Goal: Task Accomplishment & Management: Manage account settings

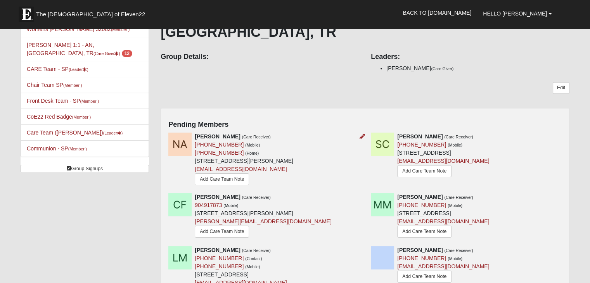
scroll to position [68, 0]
click at [363, 134] on icon at bounding box center [361, 136] width 5 height 5
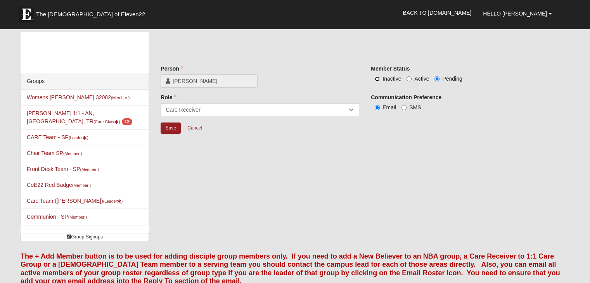
click at [378, 79] on input "Inactive" at bounding box center [376, 78] width 5 height 5
radio input "true"
click at [177, 129] on input "Save" at bounding box center [170, 128] width 20 height 11
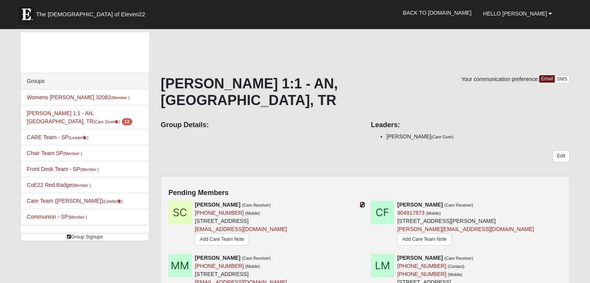
click at [361, 202] on icon at bounding box center [361, 204] width 5 height 5
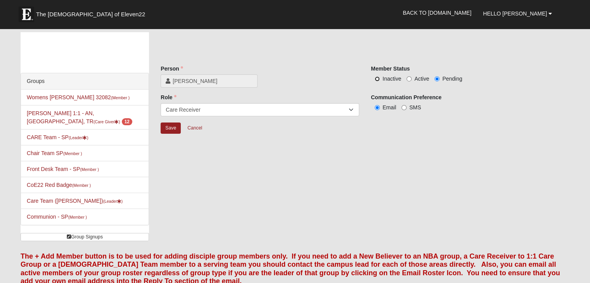
click at [379, 76] on input "Inactive" at bounding box center [376, 78] width 5 height 5
radio input "true"
click at [176, 126] on input "Save" at bounding box center [170, 128] width 20 height 11
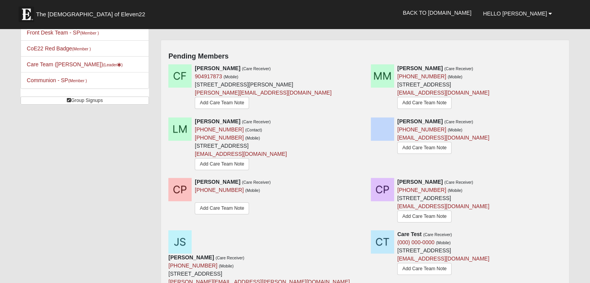
scroll to position [136, 0]
click at [361, 66] on icon at bounding box center [361, 68] width 5 height 5
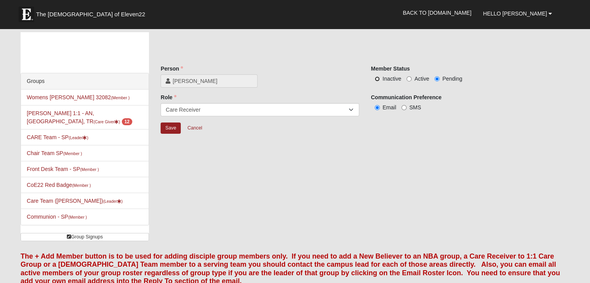
click at [375, 78] on input "Inactive" at bounding box center [376, 78] width 5 height 5
radio input "true"
click at [162, 129] on input "Save" at bounding box center [170, 128] width 20 height 11
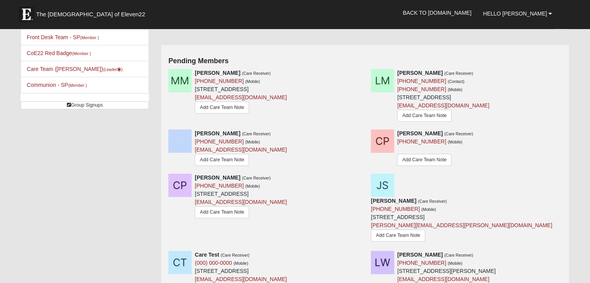
scroll to position [125, 0]
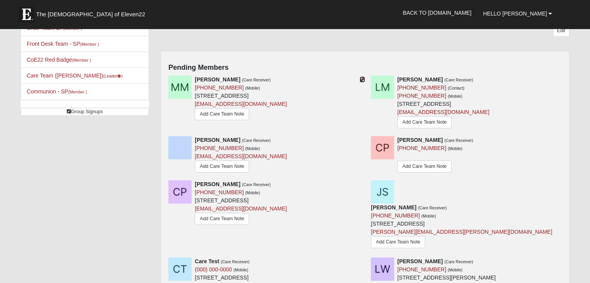
click at [361, 77] on icon at bounding box center [361, 79] width 5 height 5
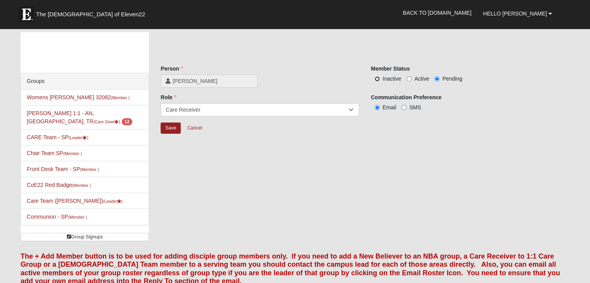
click at [377, 79] on input "Inactive" at bounding box center [376, 78] width 5 height 5
radio input "true"
click at [197, 128] on link "Cancel" at bounding box center [194, 128] width 25 height 12
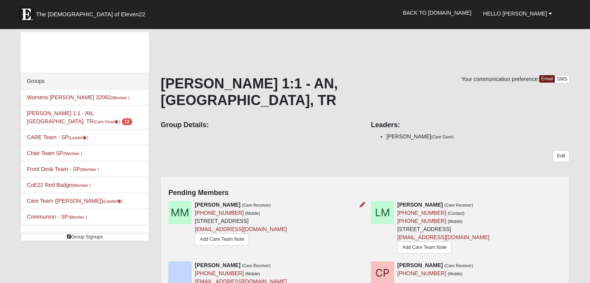
click at [357, 201] on div at bounding box center [360, 205] width 9 height 8
click at [362, 202] on icon at bounding box center [361, 204] width 5 height 5
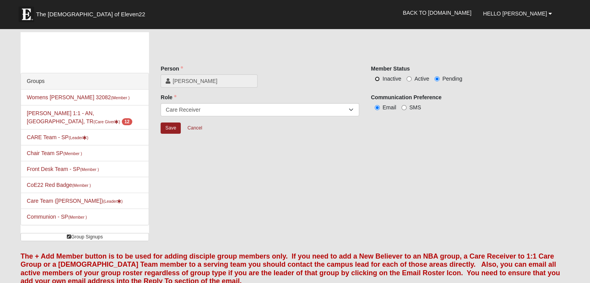
click at [378, 77] on input "Inactive" at bounding box center [376, 78] width 5 height 5
radio input "true"
click at [172, 125] on input "Save" at bounding box center [170, 128] width 20 height 11
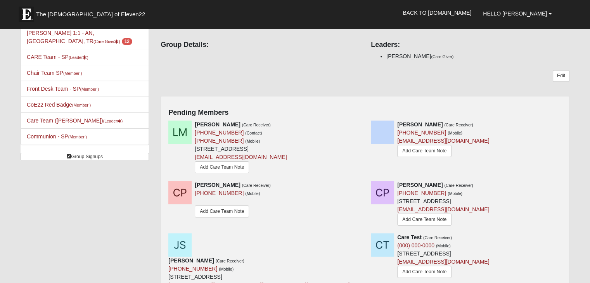
scroll to position [93, 0]
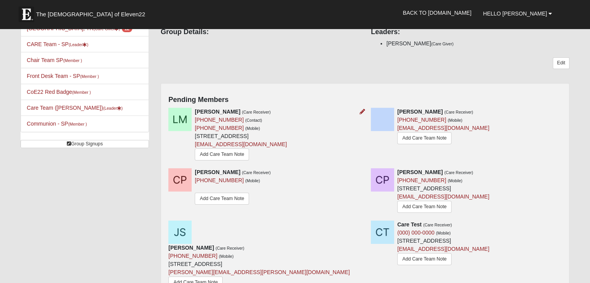
click at [355, 108] on div "Leslie Middlebrooks (Care Receiver) (904) 803-3618 (Contact) (904) 625-4784 (Mo…" at bounding box center [263, 135] width 202 height 55
click at [366, 108] on div "Nicole O (Care Receiver) (904) 322-9563 (Mobile) thekabukibrush@gmail.com Add C…" at bounding box center [466, 127] width 202 height 38
click at [363, 109] on icon at bounding box center [361, 111] width 5 height 5
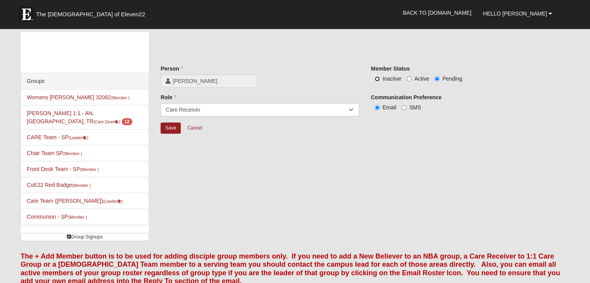
click at [378, 78] on input "Inactive" at bounding box center [376, 78] width 5 height 5
radio input "true"
click at [172, 130] on input "Save" at bounding box center [170, 128] width 20 height 11
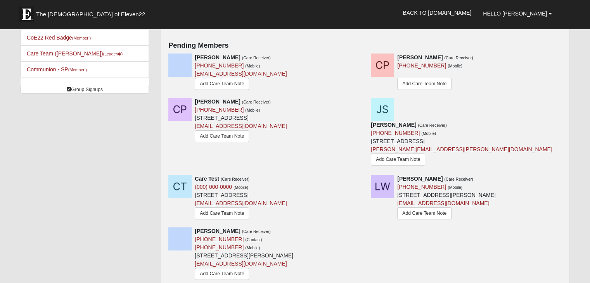
scroll to position [147, 0]
click at [565, 176] on icon at bounding box center [564, 178] width 5 height 5
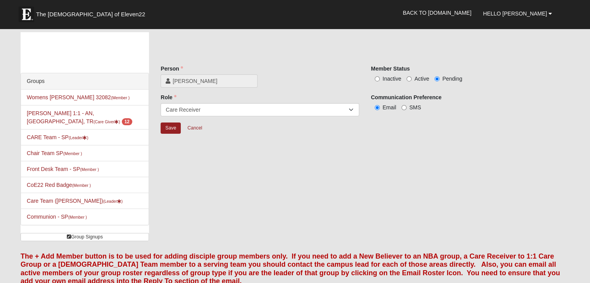
click at [411, 78] on label "Active" at bounding box center [417, 79] width 22 height 8
click at [411, 78] on input "Active" at bounding box center [408, 78] width 5 height 5
radio input "true"
click at [167, 126] on input "Save" at bounding box center [170, 128] width 20 height 11
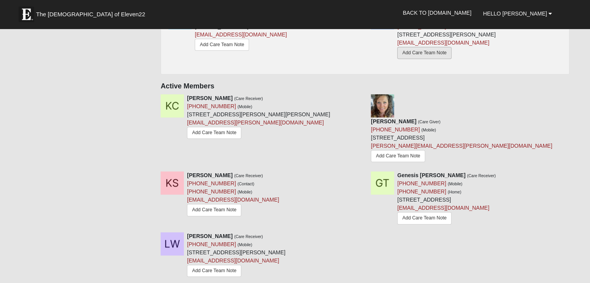
scroll to position [323, 0]
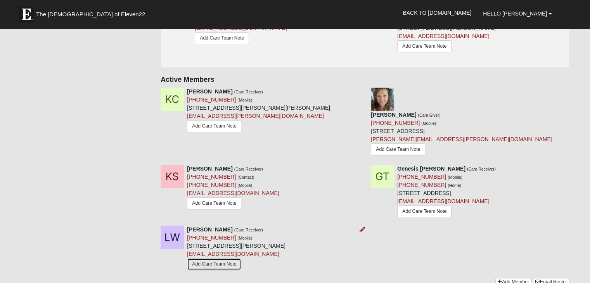
click at [219, 258] on link "Add Care Team Note" at bounding box center [214, 264] width 54 height 12
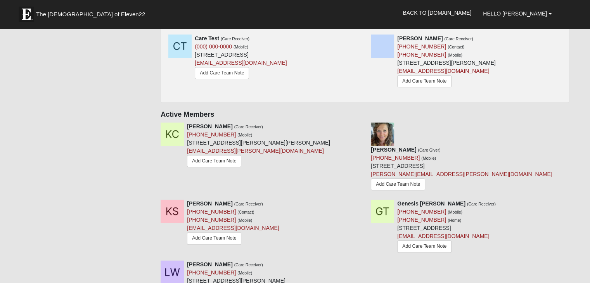
scroll to position [281, 0]
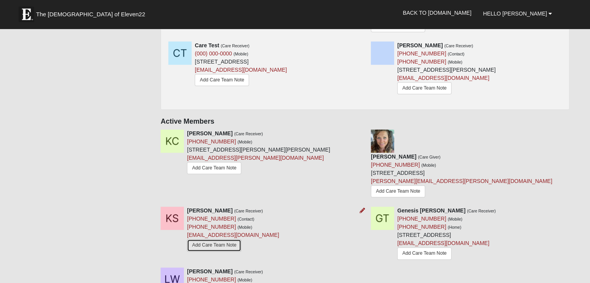
click at [216, 239] on link "Add Care Team Note" at bounding box center [214, 245] width 54 height 12
click at [364, 131] on icon at bounding box center [361, 133] width 5 height 5
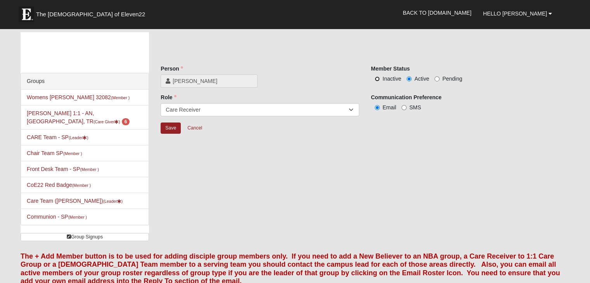
click at [378, 78] on input "Inactive" at bounding box center [376, 78] width 5 height 5
radio input "true"
click at [171, 133] on input "Save" at bounding box center [170, 128] width 20 height 11
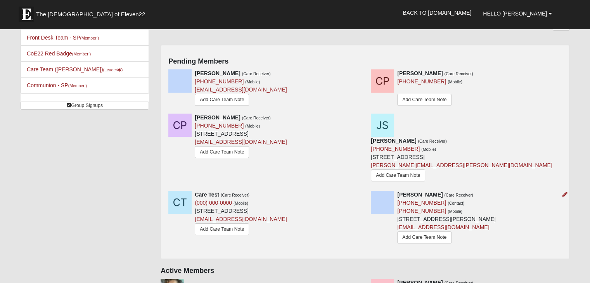
scroll to position [130, 0]
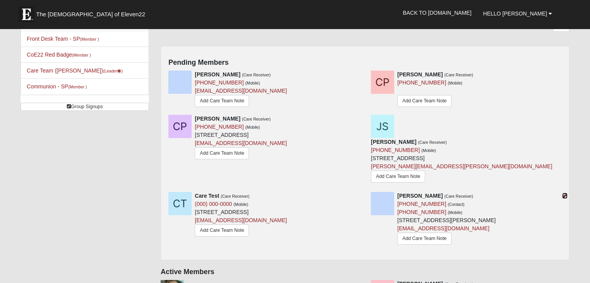
click at [564, 193] on icon at bounding box center [564, 195] width 5 height 5
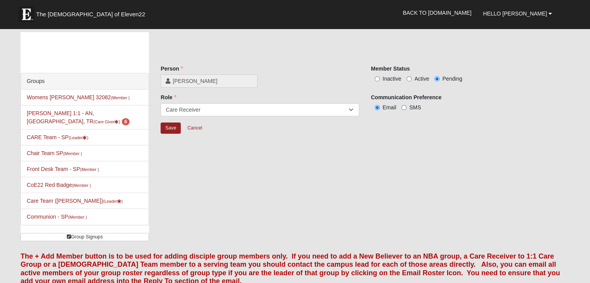
click at [379, 75] on label "Inactive" at bounding box center [386, 79] width 30 height 8
click at [379, 76] on input "Inactive" at bounding box center [376, 78] width 5 height 5
radio input "true"
click at [164, 132] on input "Save" at bounding box center [170, 128] width 20 height 11
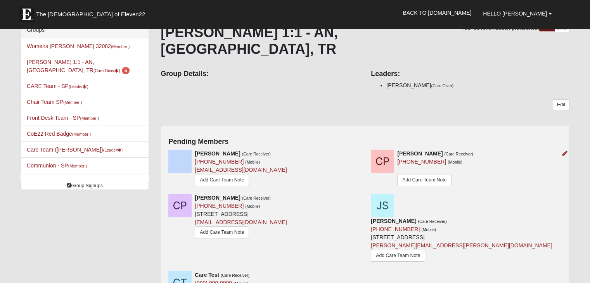
scroll to position [64, 0]
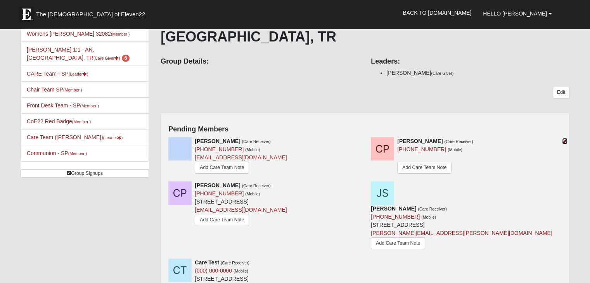
click at [563, 138] on icon at bounding box center [564, 140] width 5 height 5
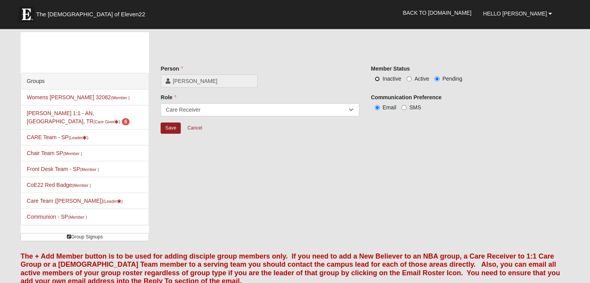
click at [379, 77] on input "Inactive" at bounding box center [376, 78] width 5 height 5
radio input "true"
click at [171, 130] on input "Save" at bounding box center [170, 128] width 20 height 11
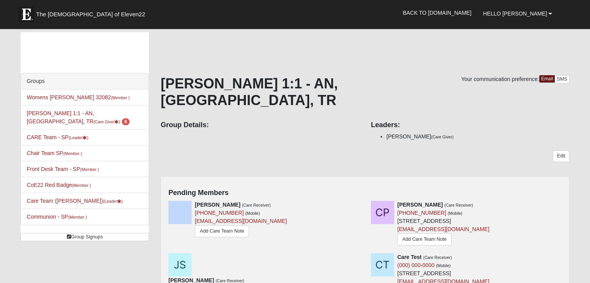
scroll to position [80, 0]
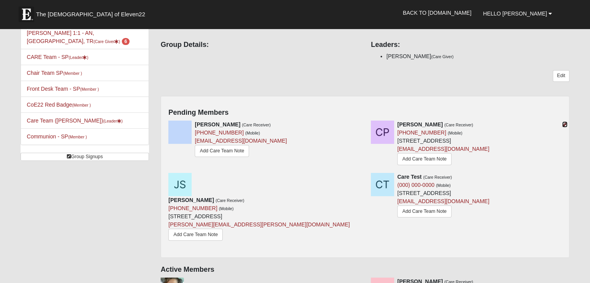
click at [562, 122] on icon at bounding box center [564, 124] width 5 height 5
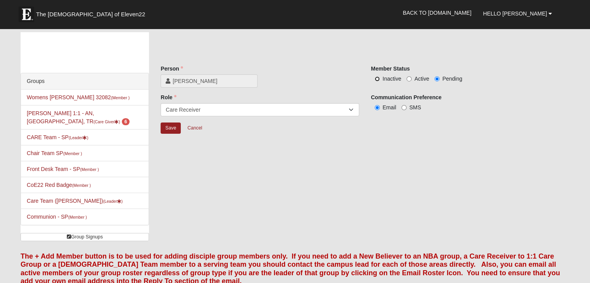
click at [376, 78] on input "Inactive" at bounding box center [376, 78] width 5 height 5
radio input "true"
click at [173, 129] on input "Save" at bounding box center [170, 128] width 20 height 11
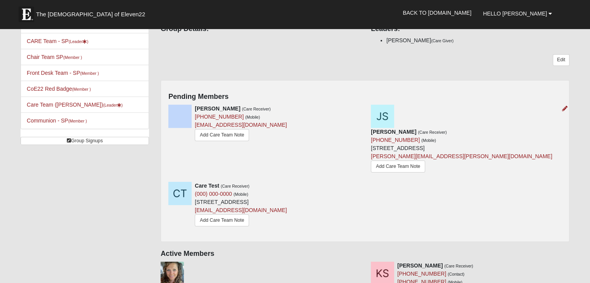
scroll to position [96, 0]
click at [564, 106] on icon at bounding box center [564, 108] width 5 height 5
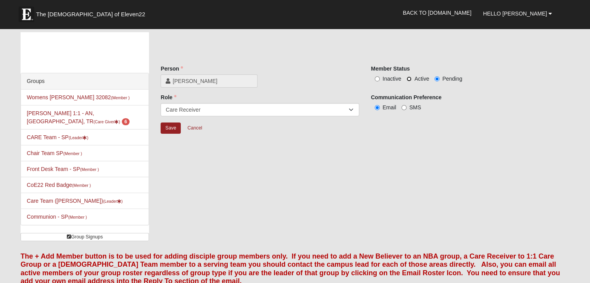
click at [408, 79] on input "Active" at bounding box center [408, 78] width 5 height 5
radio input "true"
click at [167, 126] on input "Save" at bounding box center [170, 128] width 20 height 11
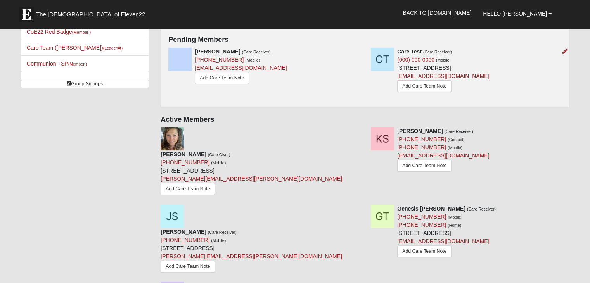
scroll to position [153, 0]
click at [572, 206] on icon at bounding box center [571, 208] width 5 height 5
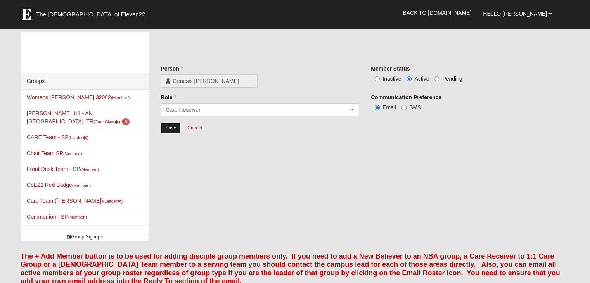
click at [167, 127] on input "Save" at bounding box center [170, 128] width 20 height 11
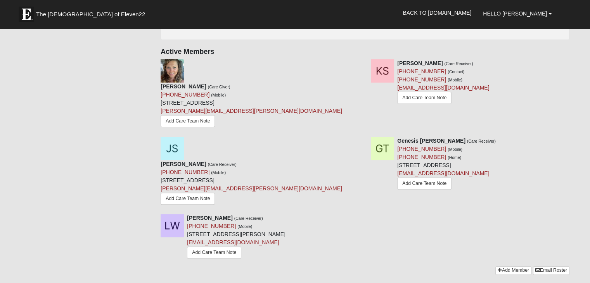
scroll to position [221, 0]
click at [428, 177] on link "Add Care Team Note" at bounding box center [424, 183] width 54 height 12
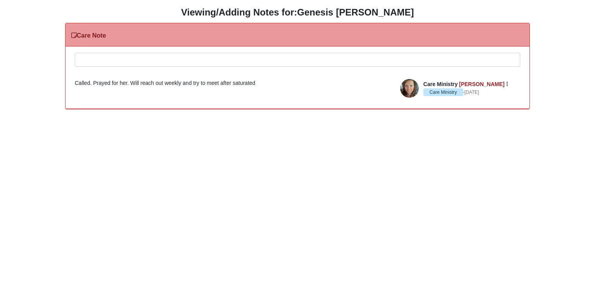
click at [214, 57] on div at bounding box center [297, 70] width 445 height 34
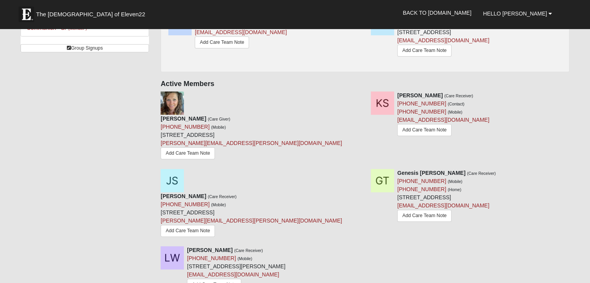
scroll to position [186, 0]
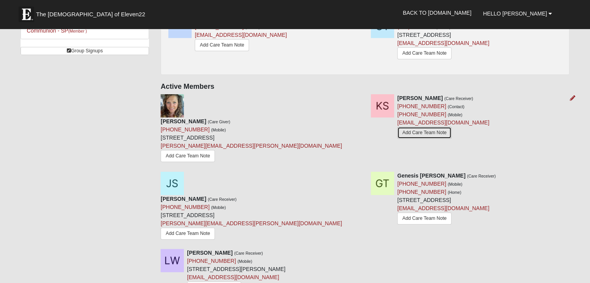
click at [423, 127] on link "Add Care Team Note" at bounding box center [424, 133] width 54 height 12
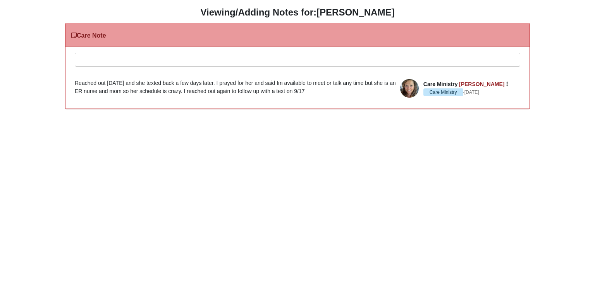
click at [171, 60] on div at bounding box center [297, 70] width 445 height 34
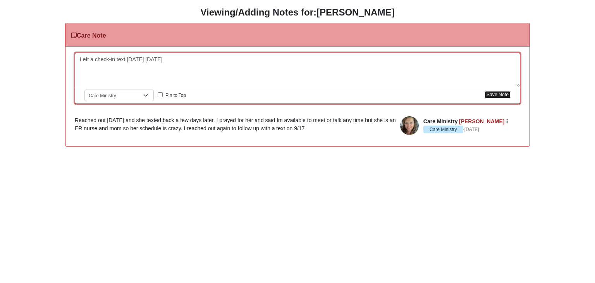
click at [492, 92] on button "Save Note" at bounding box center [498, 94] width 26 height 7
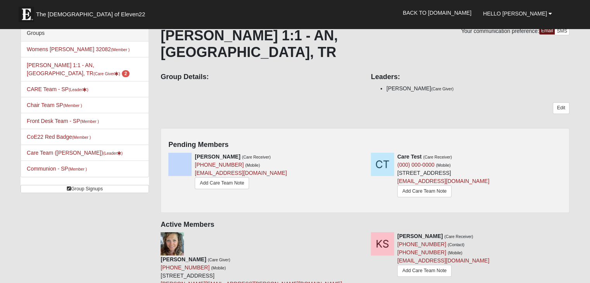
scroll to position [71, 0]
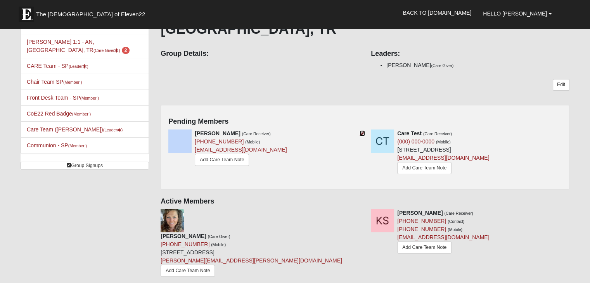
click at [362, 131] on icon at bounding box center [361, 133] width 5 height 5
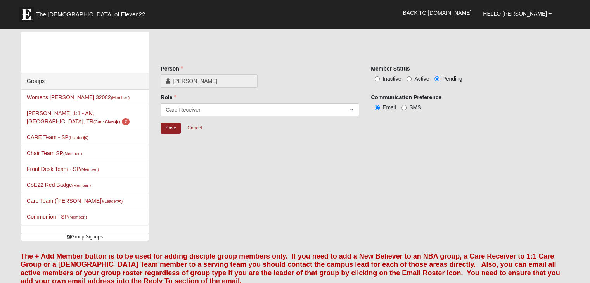
scroll to position [22, 0]
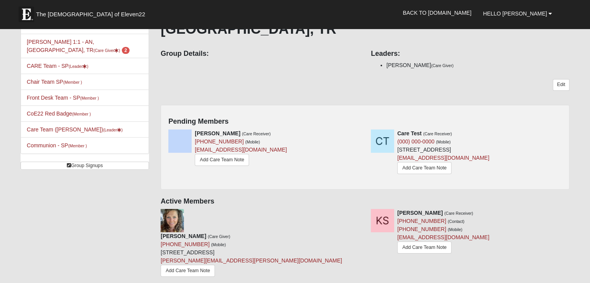
scroll to position [58, 0]
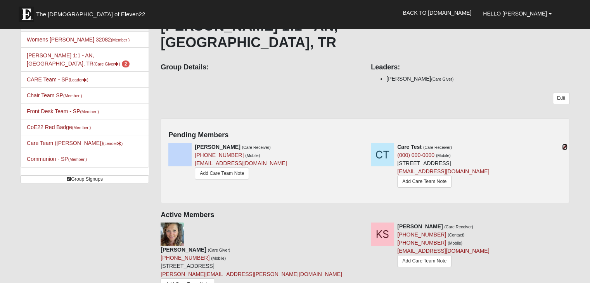
click at [562, 144] on icon at bounding box center [564, 146] width 5 height 5
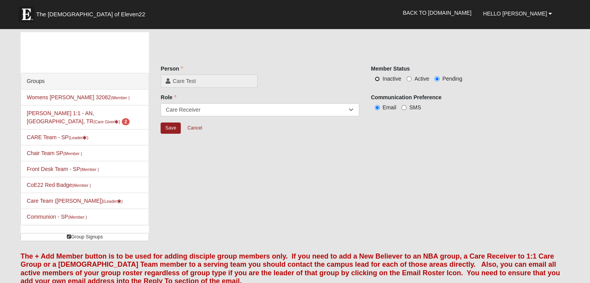
click at [378, 80] on input "Inactive" at bounding box center [376, 78] width 5 height 5
radio input "true"
click at [171, 131] on input "Save" at bounding box center [170, 128] width 20 height 11
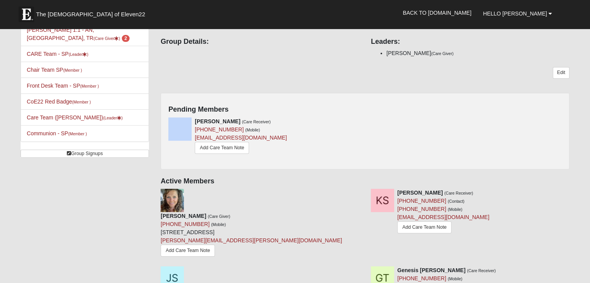
scroll to position [85, 0]
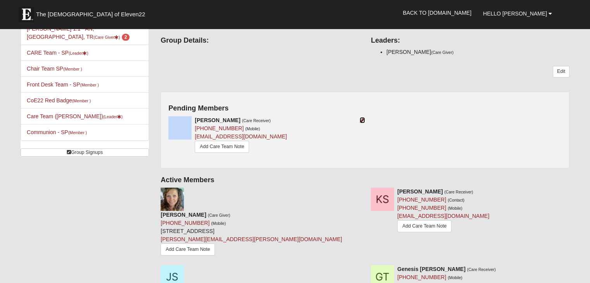
click at [361, 117] on icon at bounding box center [361, 119] width 5 height 5
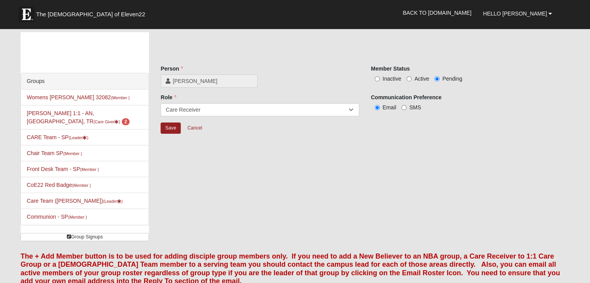
scroll to position [85, 0]
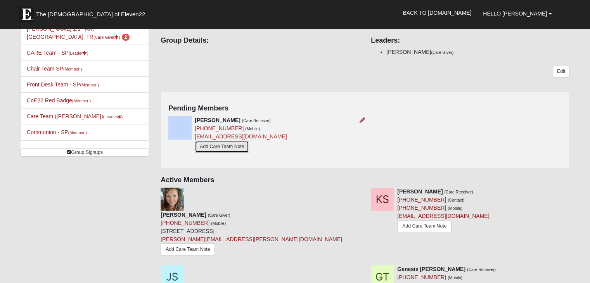
click at [235, 141] on link "Add Care Team Note" at bounding box center [222, 147] width 54 height 12
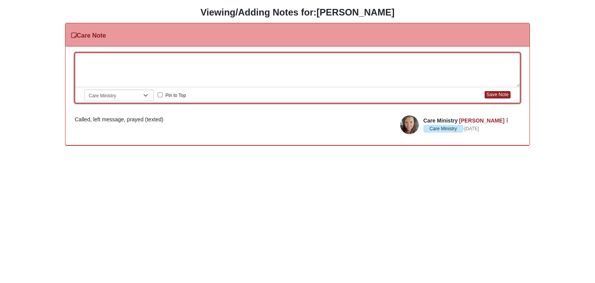
click at [178, 59] on div at bounding box center [297, 70] width 445 height 34
click at [498, 95] on button "Save Note" at bounding box center [498, 94] width 26 height 7
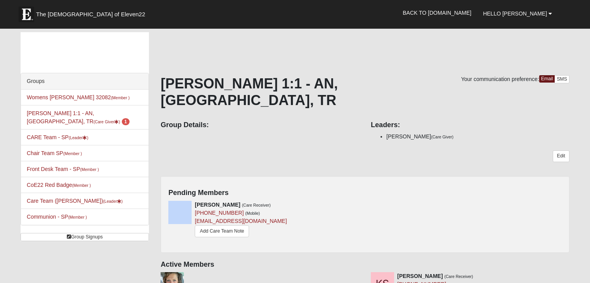
scroll to position [85, 0]
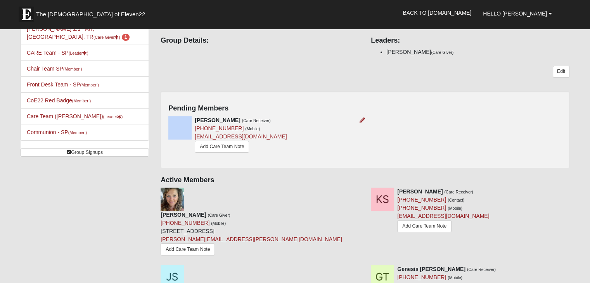
click at [358, 116] on div at bounding box center [360, 120] width 9 height 8
click at [362, 117] on icon at bounding box center [361, 119] width 5 height 5
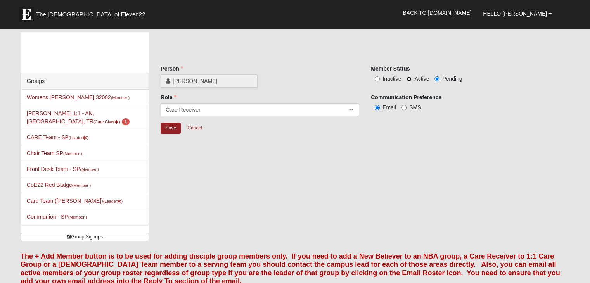
click at [407, 78] on input "Active" at bounding box center [408, 78] width 5 height 5
radio input "true"
click at [174, 132] on input "Save" at bounding box center [170, 128] width 20 height 11
